Goal: Task Accomplishment & Management: Use online tool/utility

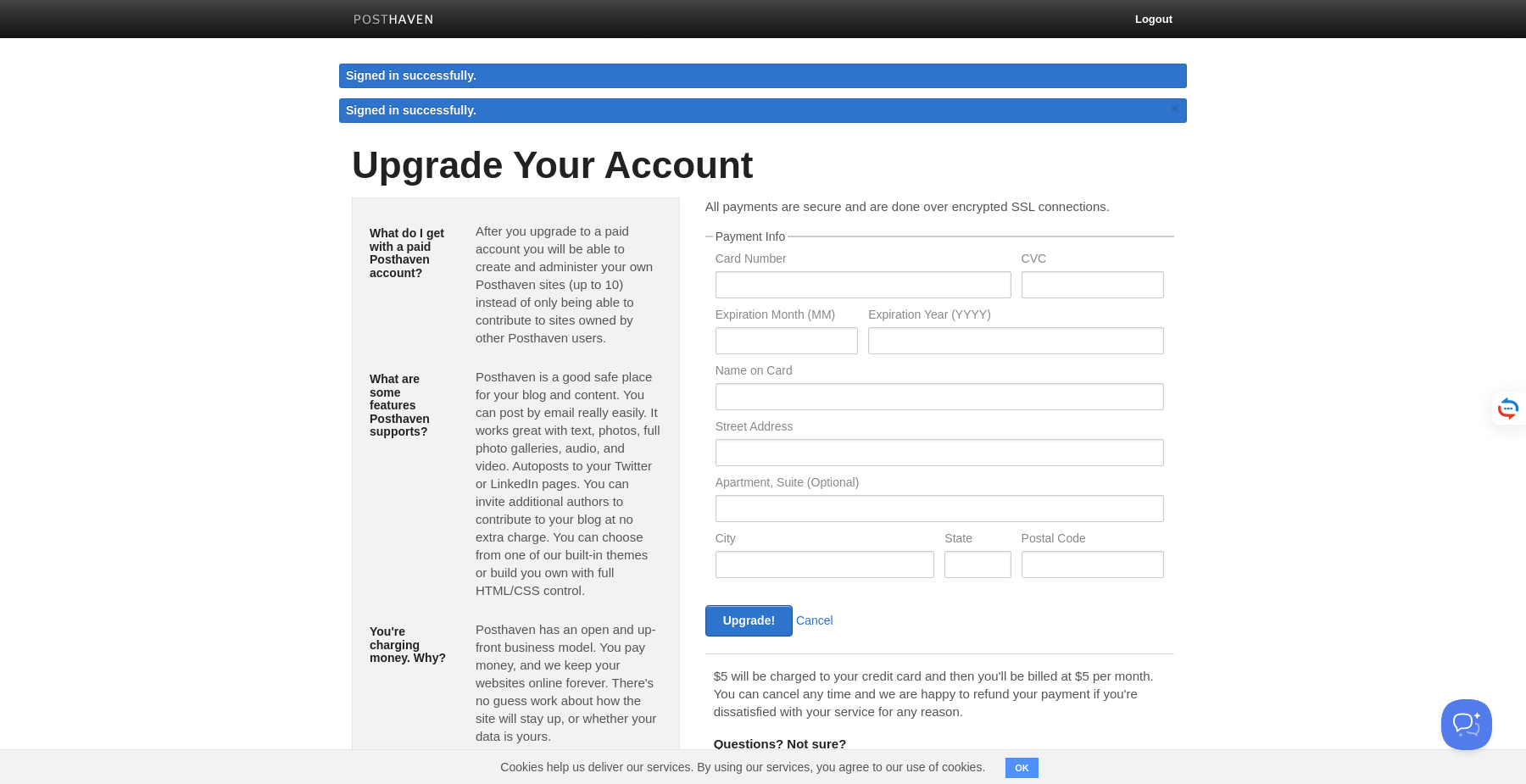
click at [412, 25] on img at bounding box center [393, 20] width 80 height 12
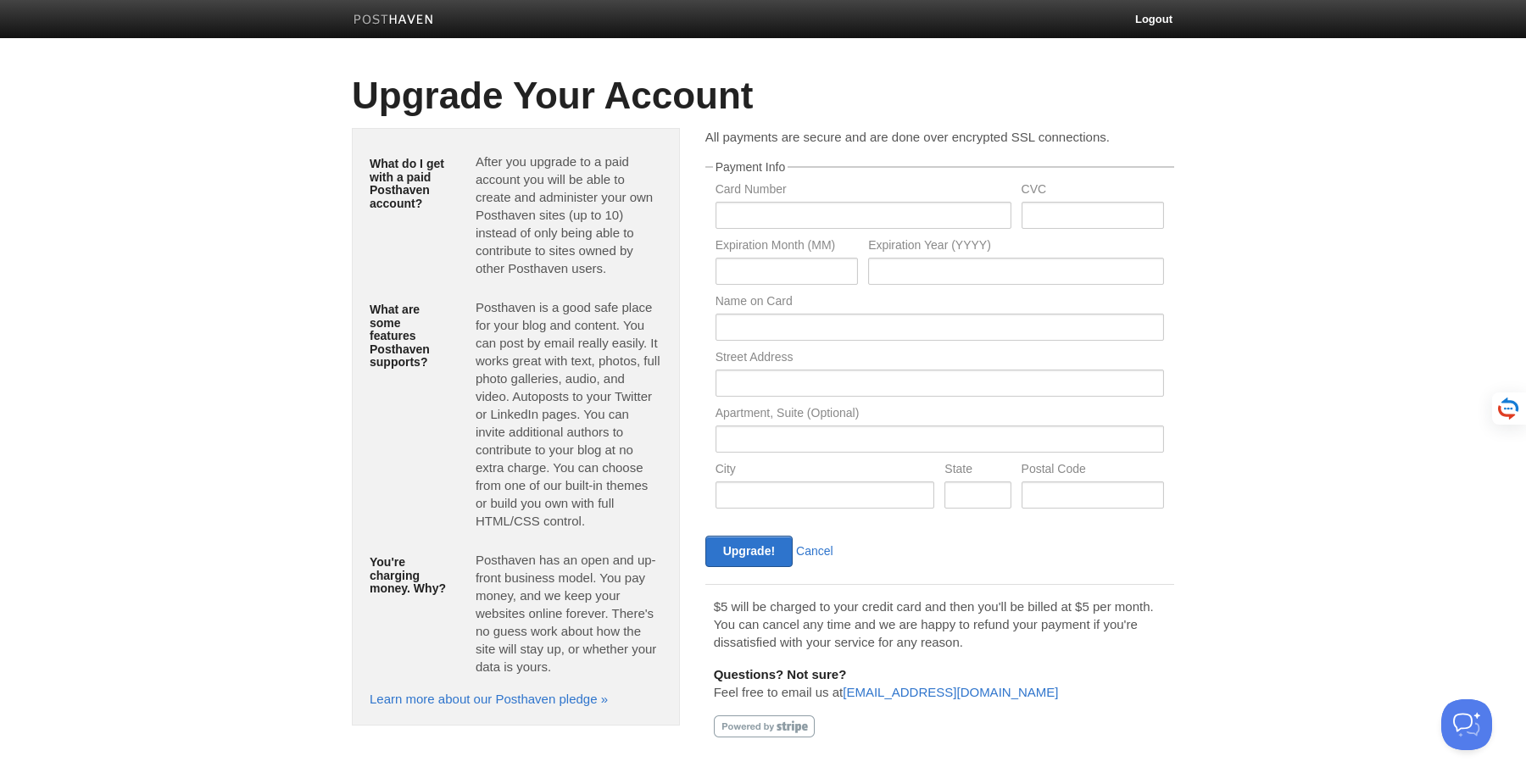
click at [420, 21] on img at bounding box center [393, 20] width 80 height 12
click at [513, 697] on link "Learn more about our Posthaven pledge »" at bounding box center [489, 698] width 238 height 14
